Goal: Check status: Check status

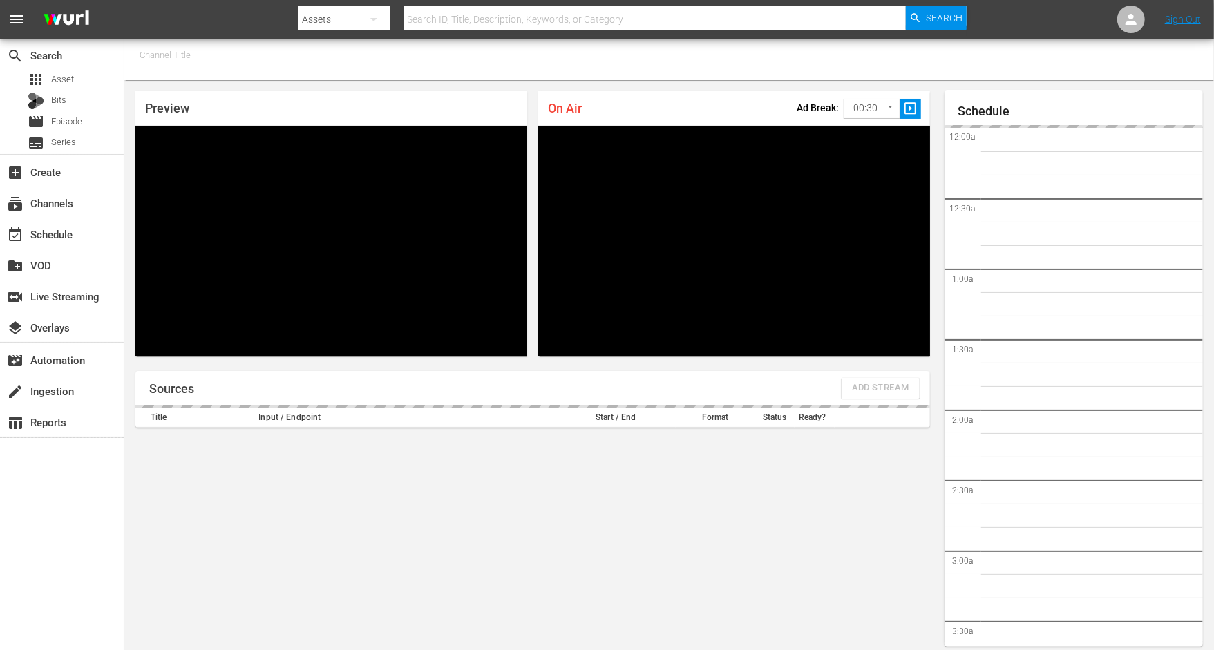
type input "PickleTV (1380)"
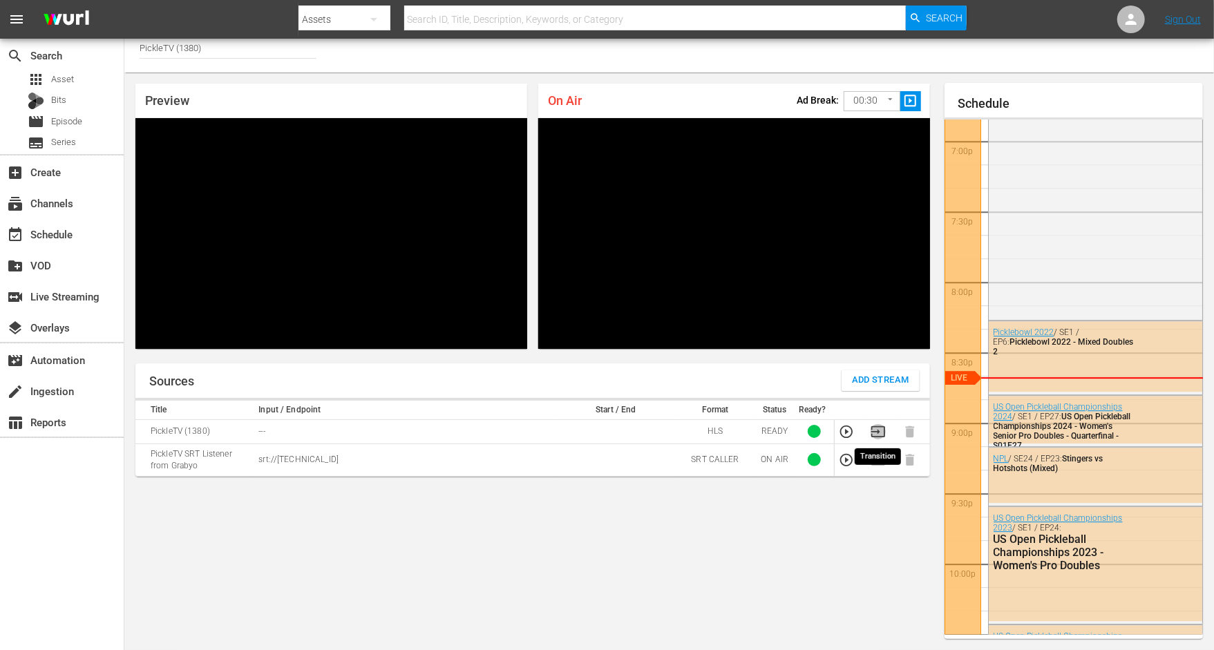
click at [879, 429] on icon "button" at bounding box center [878, 431] width 15 height 15
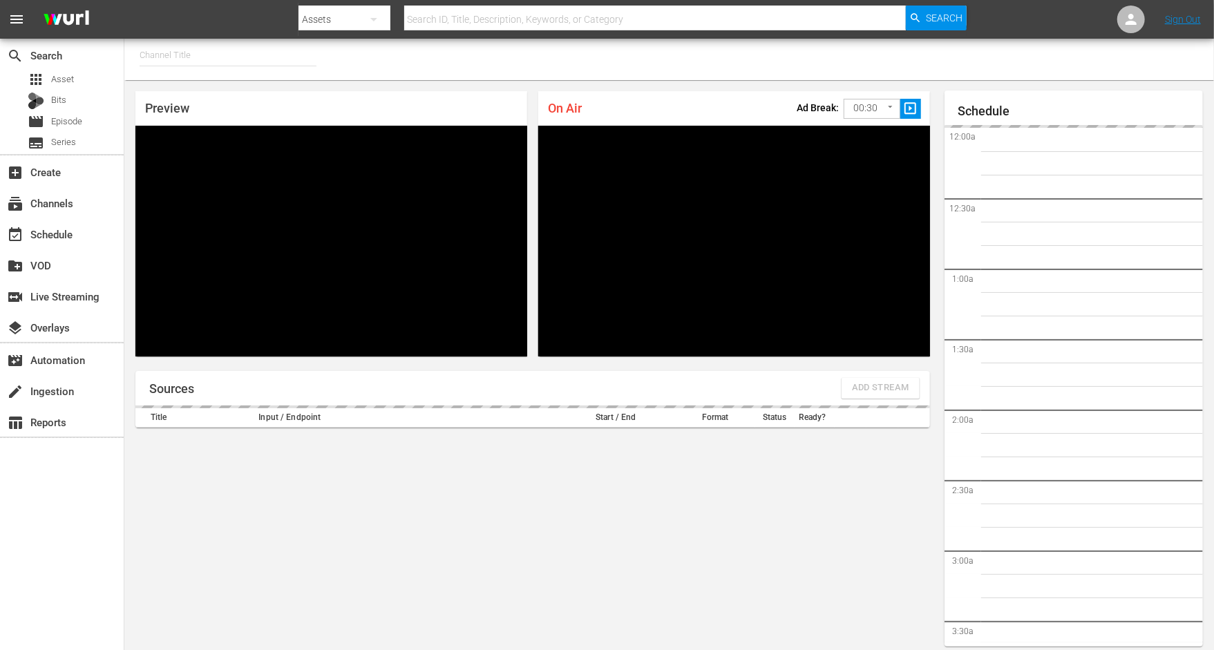
type input "PickleTV (1380)"
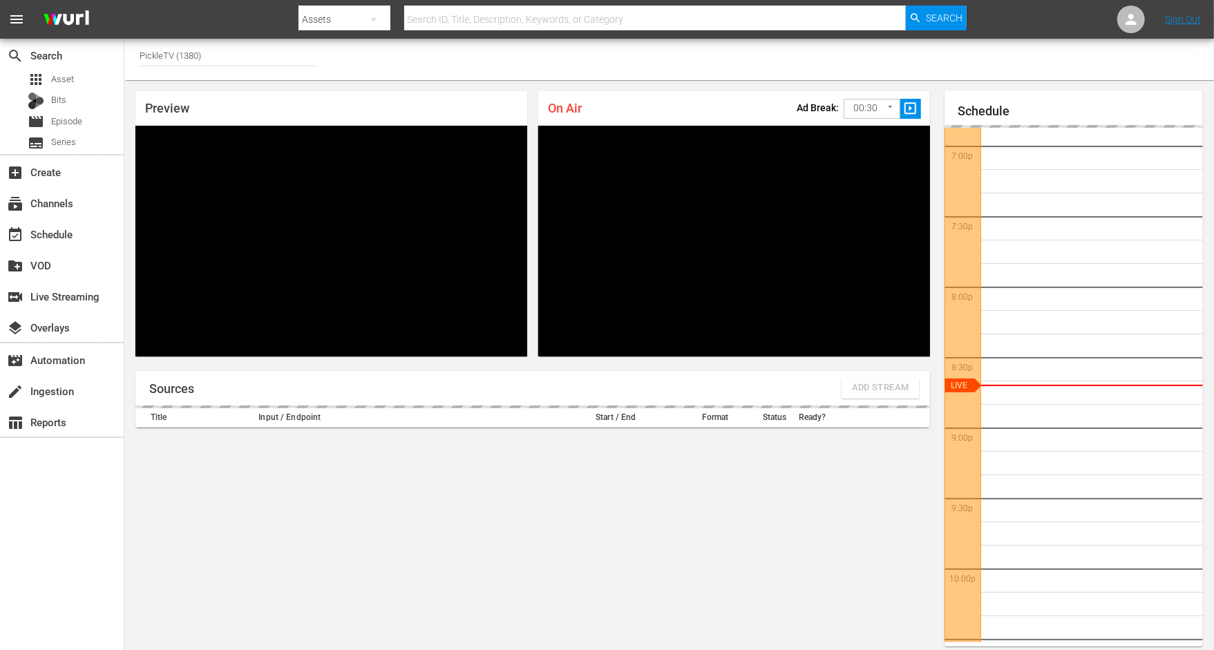
scroll to position [8, 0]
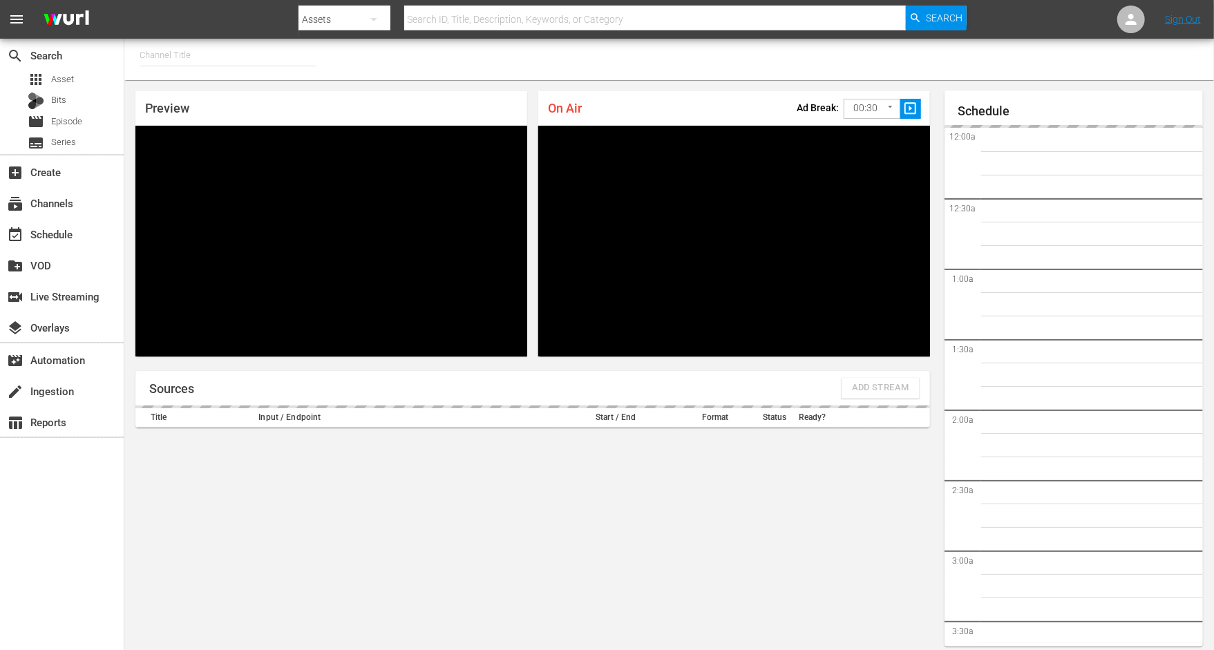
type input "PickleTV (1380)"
